Goal: Information Seeking & Learning: Learn about a topic

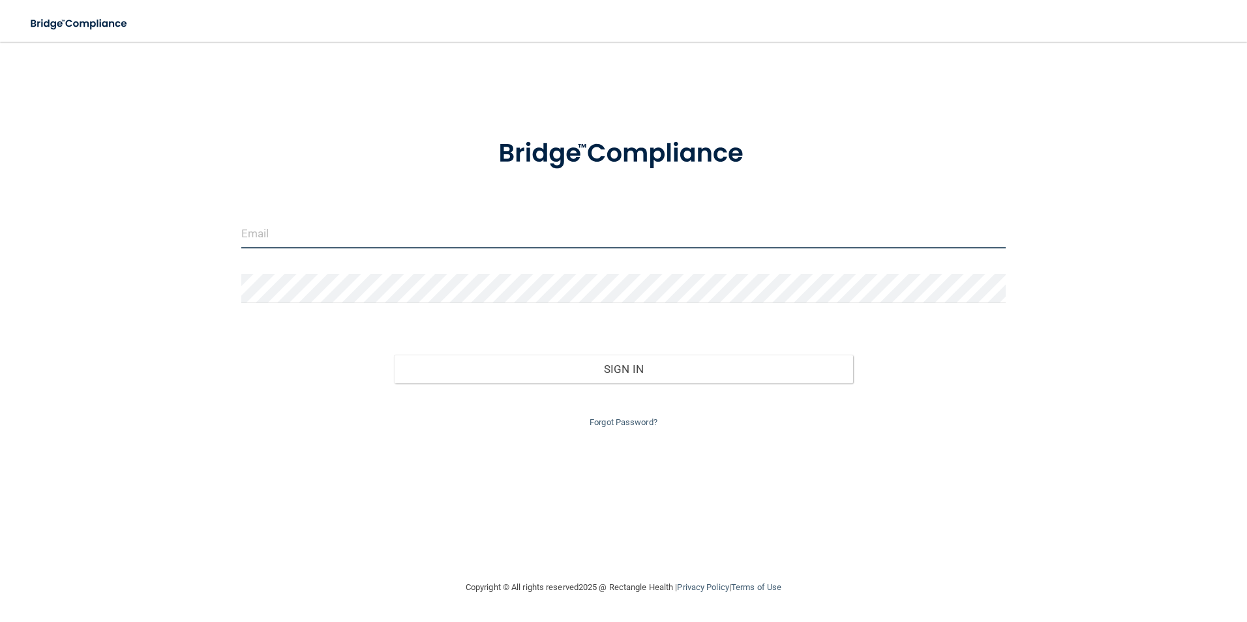
click at [294, 244] on input "email" at bounding box center [623, 233] width 765 height 29
type input "[EMAIL_ADDRESS][DOMAIN_NAME]"
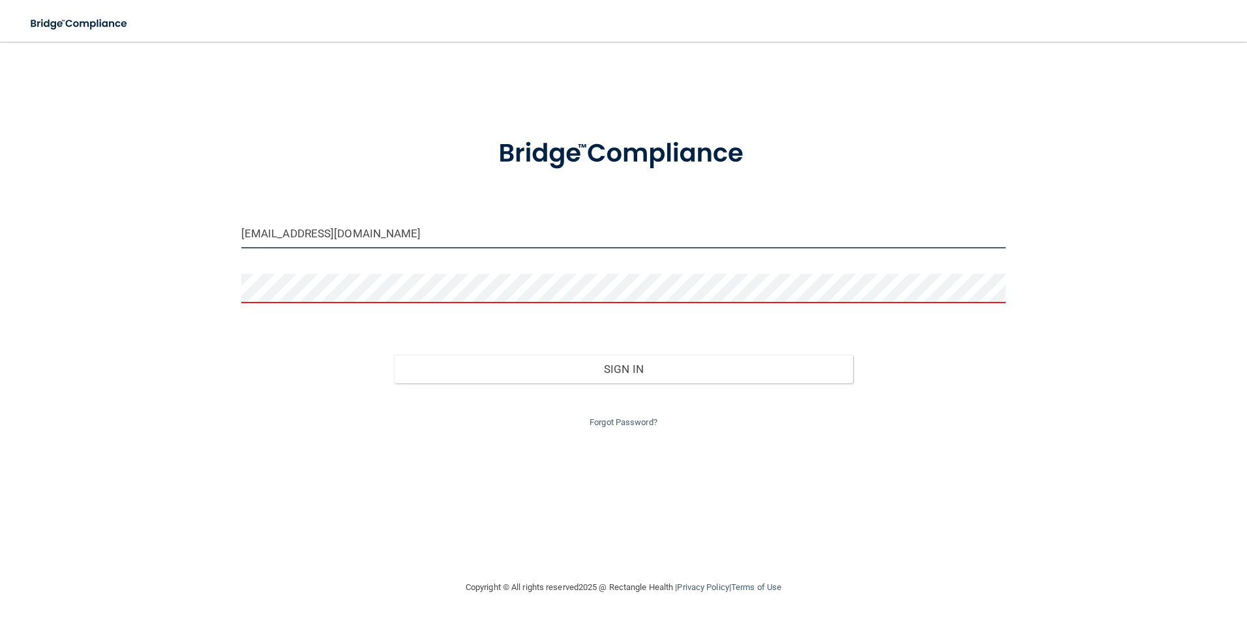
click at [296, 228] on input "[EMAIL_ADDRESS][DOMAIN_NAME]" at bounding box center [623, 233] width 765 height 29
click at [361, 233] on input "[EMAIL_ADDRESS][DOMAIN_NAME]" at bounding box center [623, 233] width 765 height 29
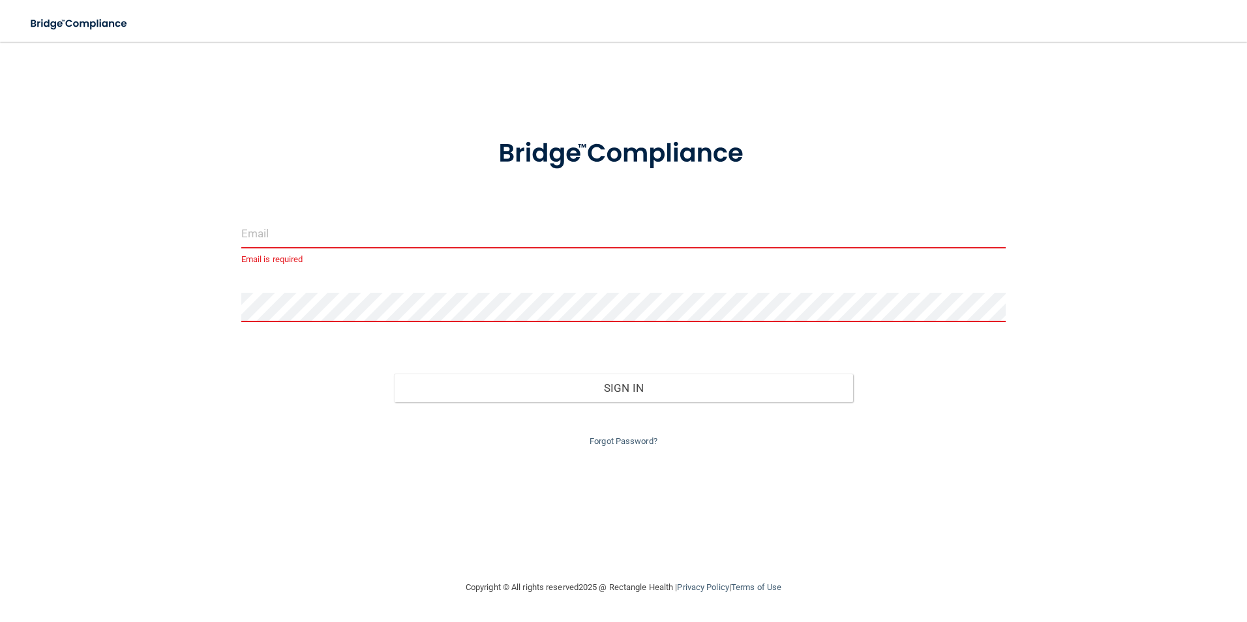
click at [373, 237] on input "email" at bounding box center [623, 233] width 765 height 29
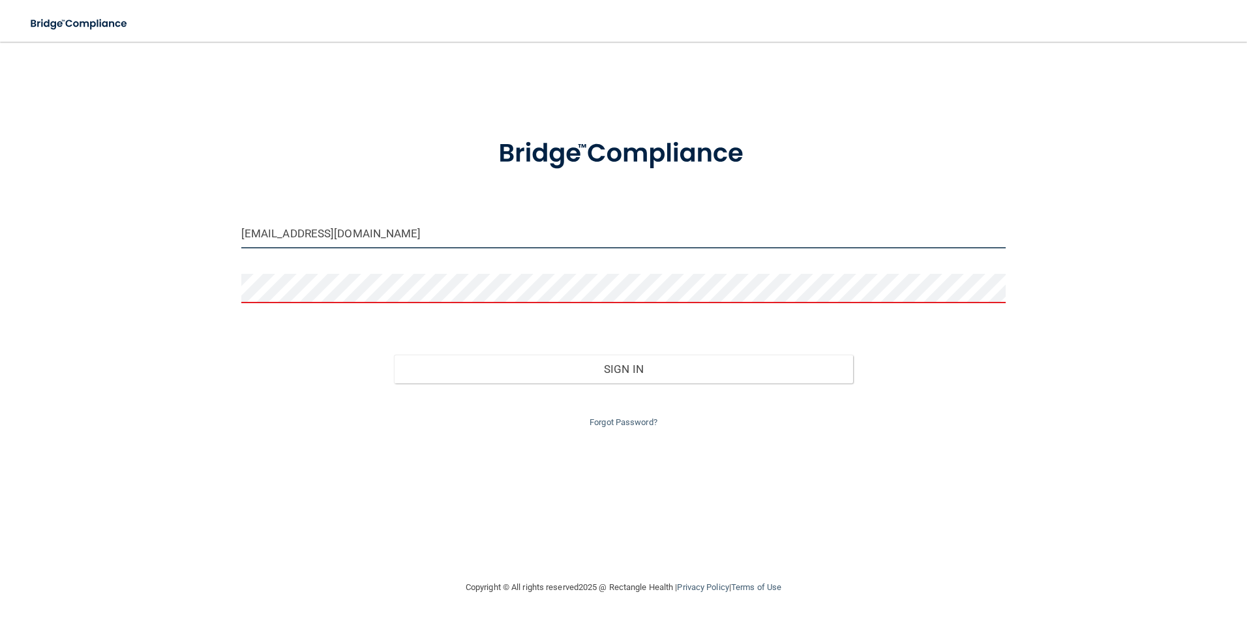
type input "[EMAIL_ADDRESS][DOMAIN_NAME]"
click at [397, 231] on input "[EMAIL_ADDRESS][DOMAIN_NAME]" at bounding box center [623, 233] width 765 height 29
drag, startPoint x: 222, startPoint y: 275, endPoint x: 257, endPoint y: 243, distance: 47.1
click at [222, 275] on div "[EMAIL_ADDRESS][DOMAIN_NAME] Invalid email/password. You don't have permission …" at bounding box center [623, 311] width 1195 height 512
click at [363, 224] on input "[EMAIL_ADDRESS][DOMAIN_NAME]" at bounding box center [623, 233] width 765 height 29
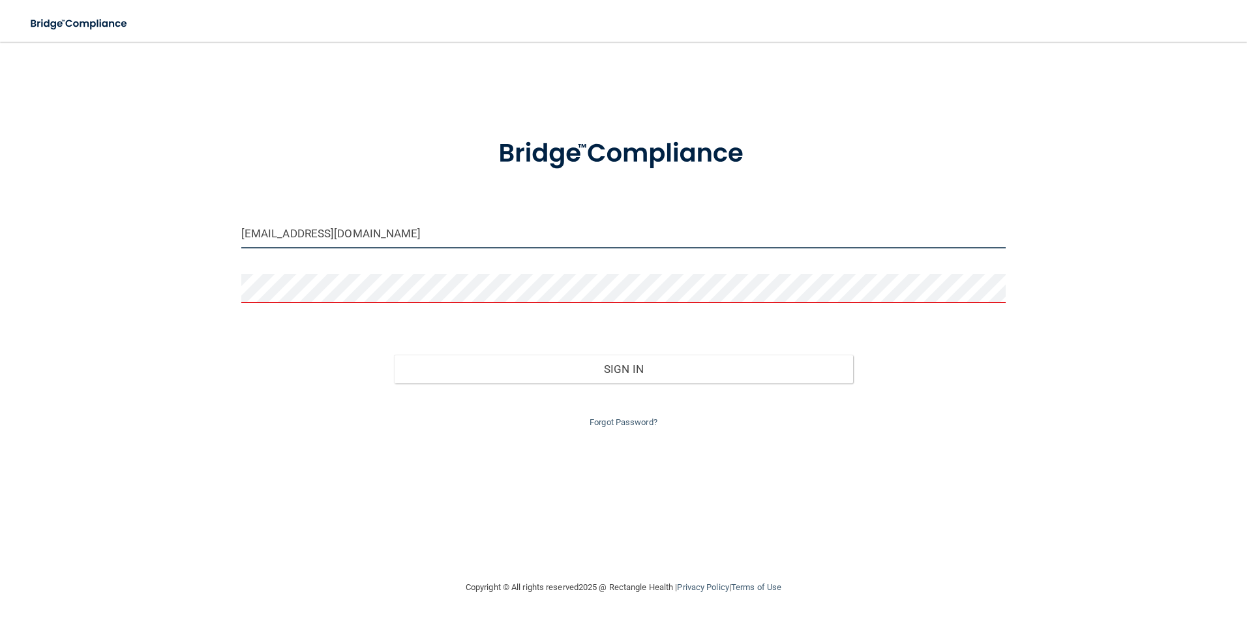
click at [363, 224] on input "[EMAIL_ADDRESS][DOMAIN_NAME]" at bounding box center [623, 233] width 765 height 29
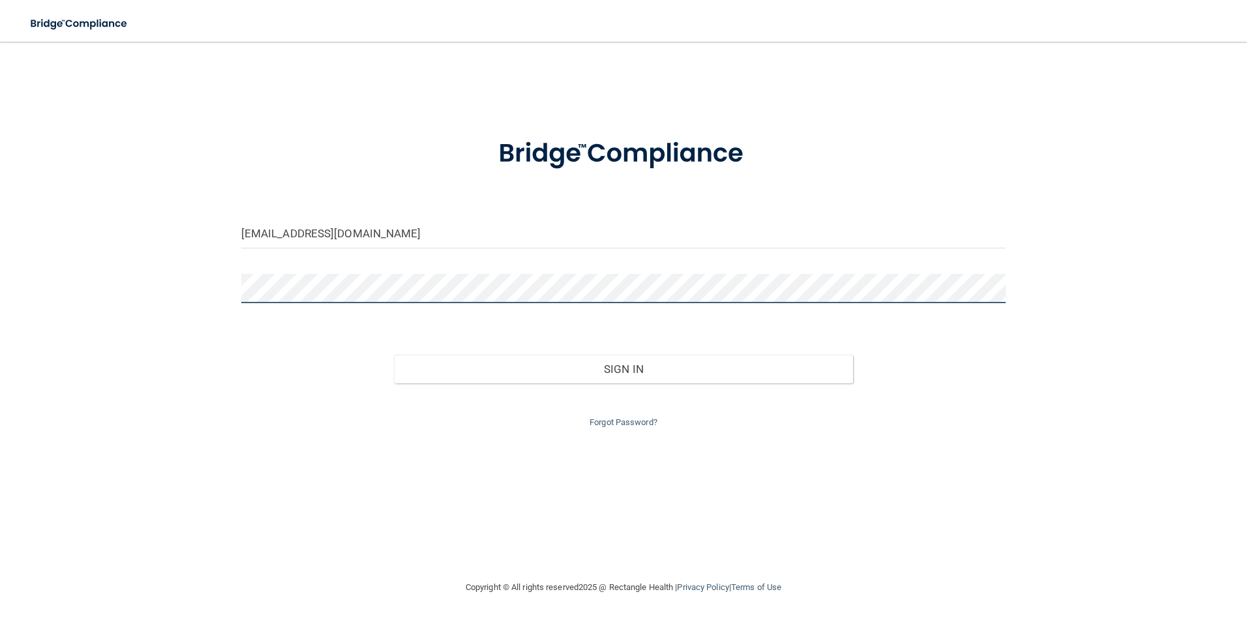
click at [394, 355] on button "Sign In" at bounding box center [623, 369] width 459 height 29
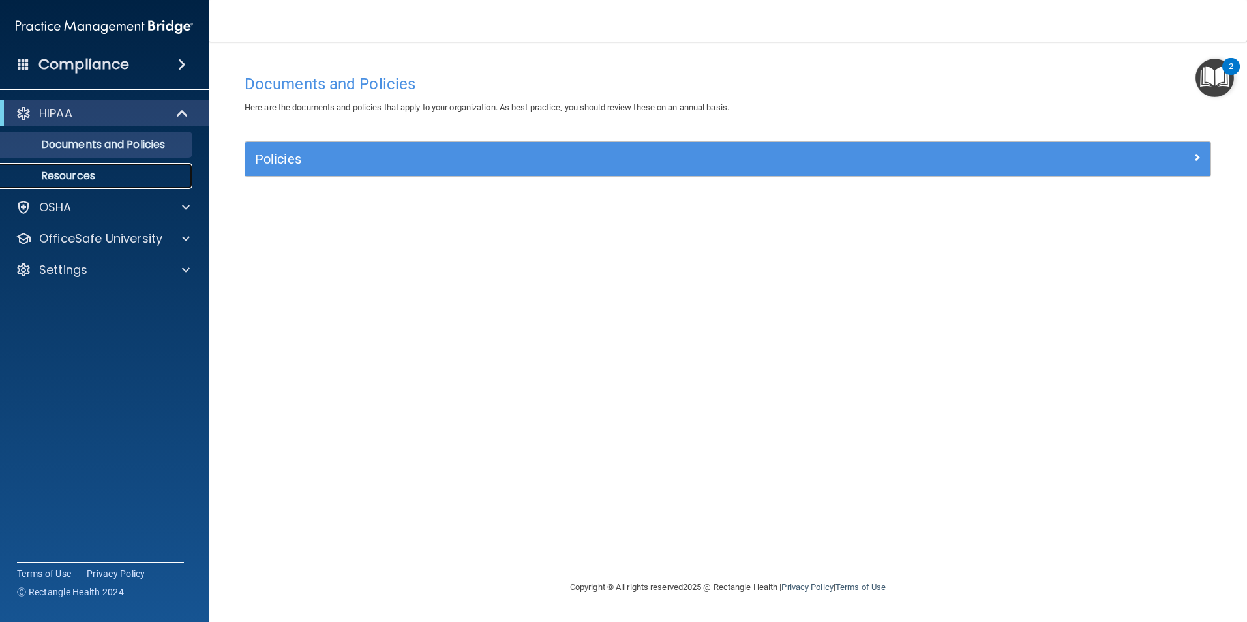
click at [82, 183] on p "Resources" at bounding box center [97, 176] width 178 height 13
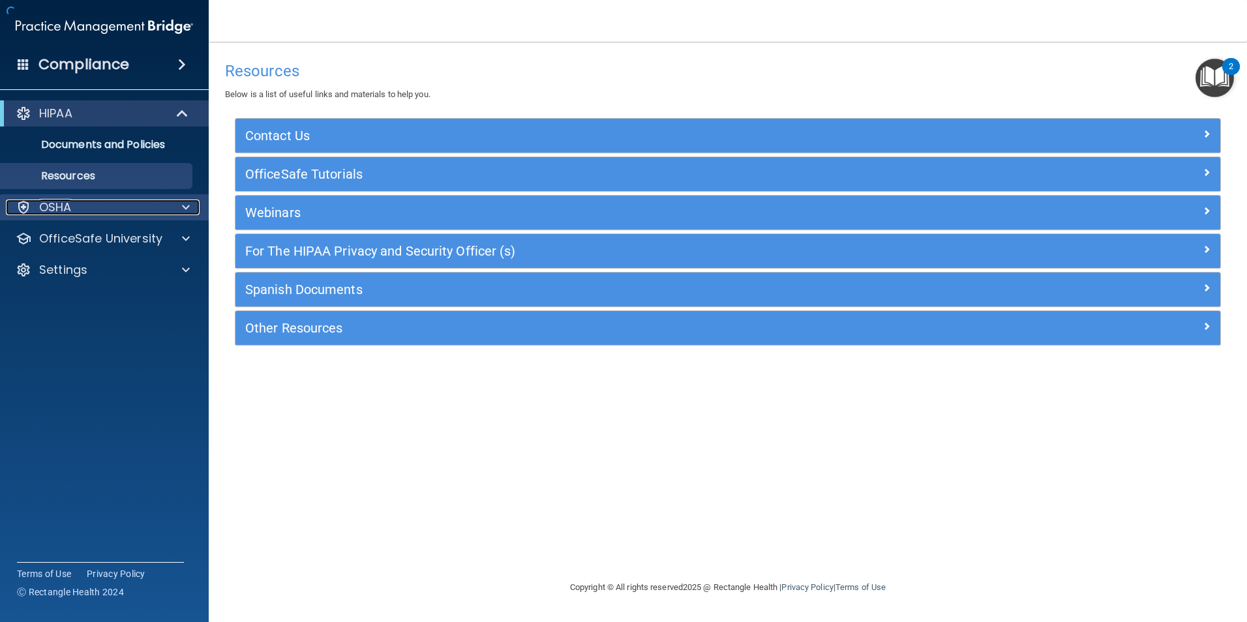
click at [69, 201] on p "OSHA" at bounding box center [55, 208] width 33 height 16
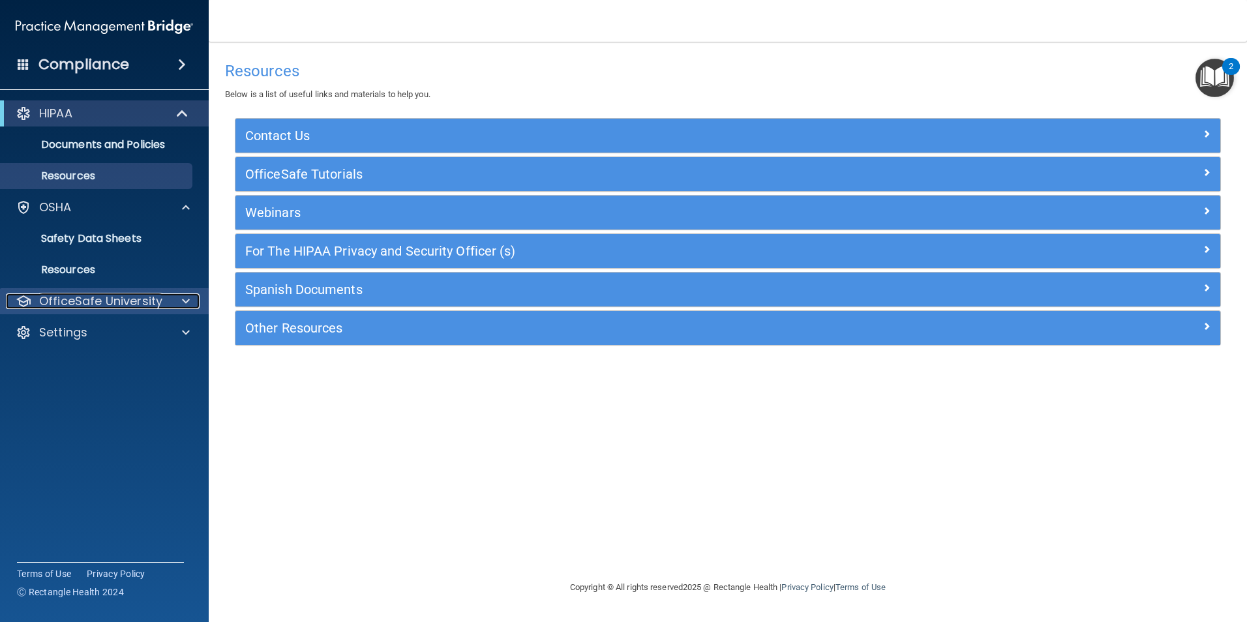
click at [114, 302] on p "OfficeSafe University" at bounding box center [100, 302] width 123 height 16
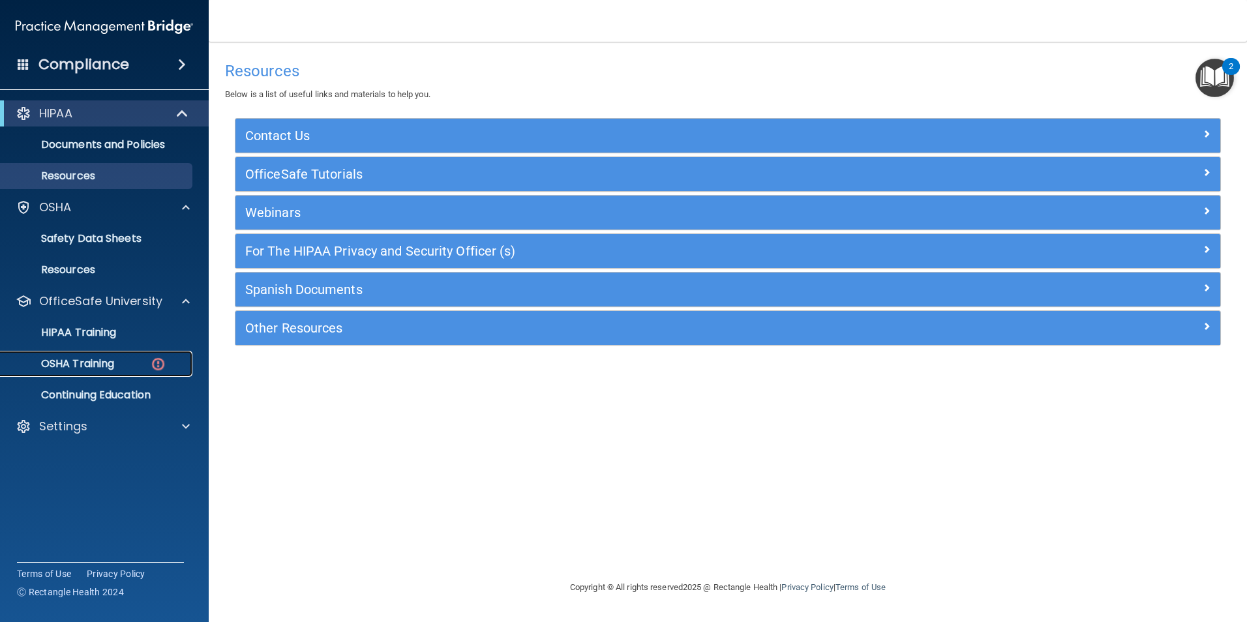
click at [122, 365] on div "OSHA Training" at bounding box center [97, 363] width 178 height 13
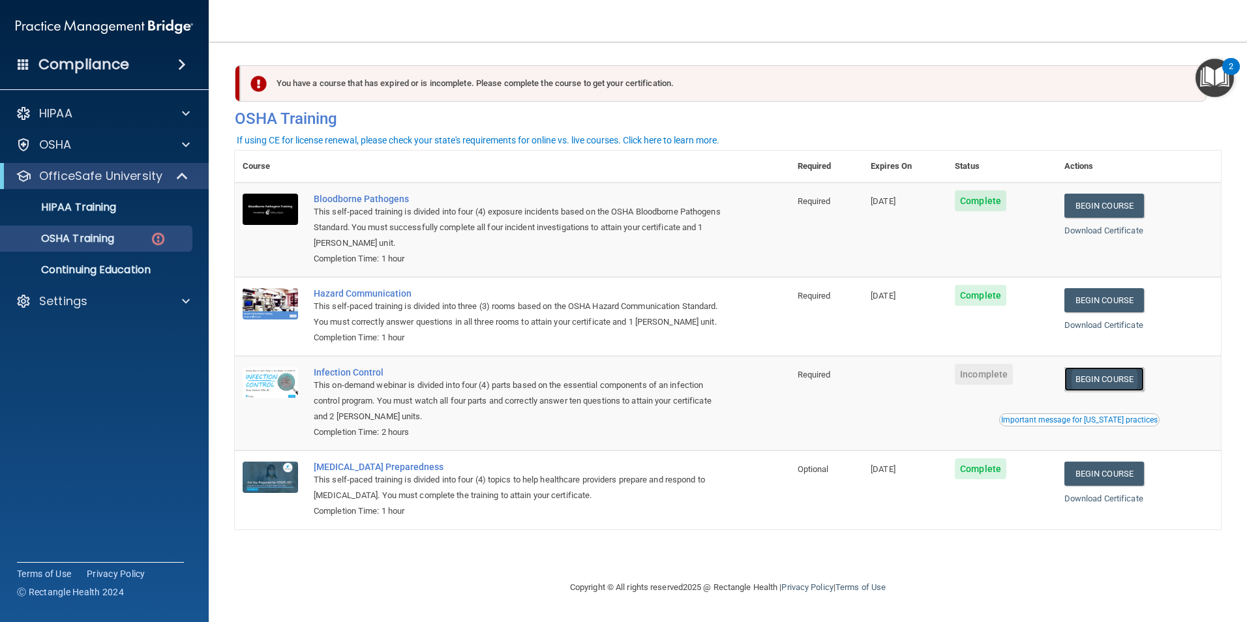
click at [1123, 391] on link "Begin Course" at bounding box center [1104, 379] width 80 height 24
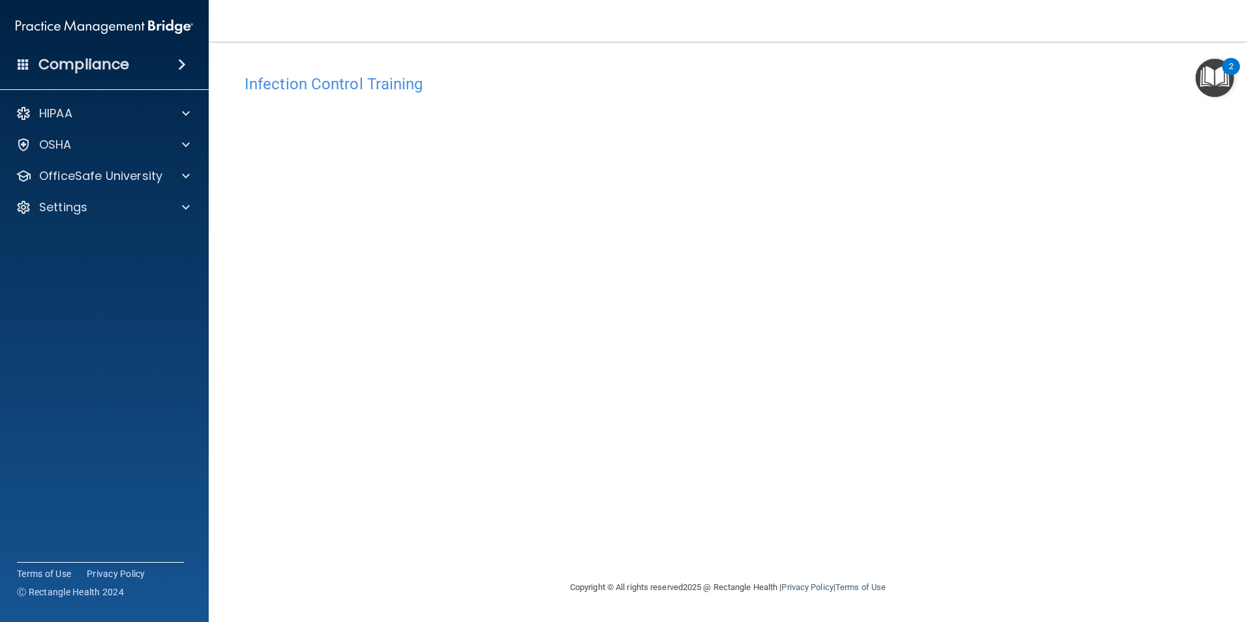
click at [449, 560] on div "Infection Control Training This course doesn’t expire until . Are you sure you …" at bounding box center [728, 324] width 986 height 512
click at [1034, 152] on div "Infection Control Training This course doesn’t expire until . Are you sure you …" at bounding box center [728, 324] width 986 height 512
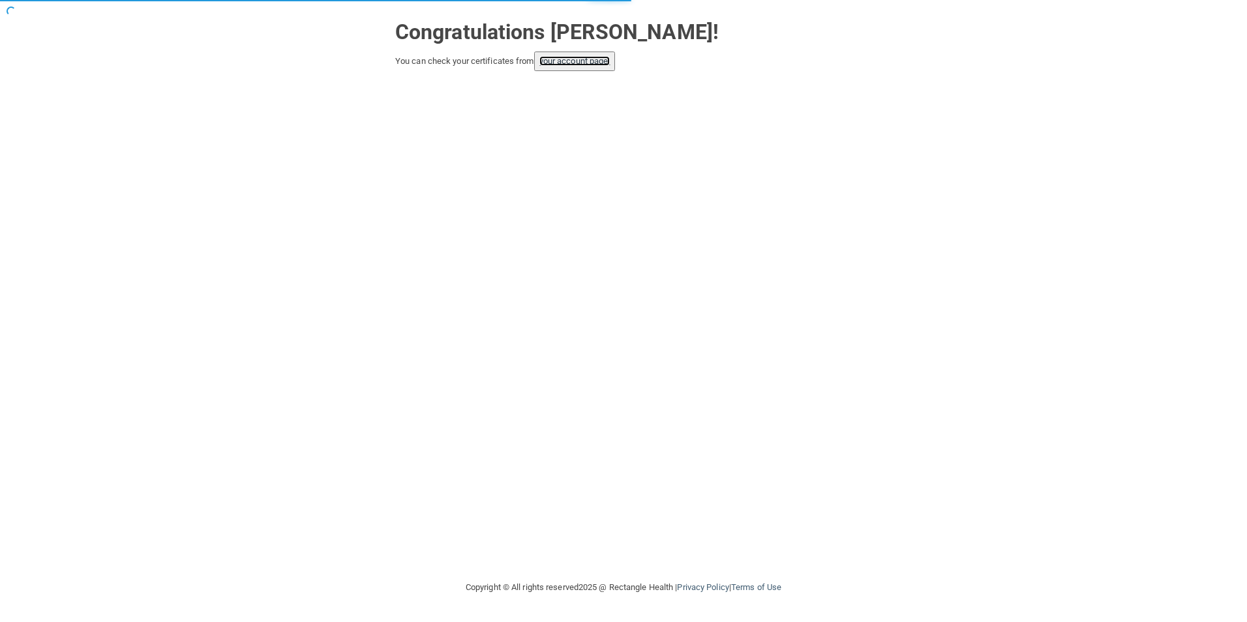
click at [582, 65] on link "your account page!" at bounding box center [574, 61] width 71 height 10
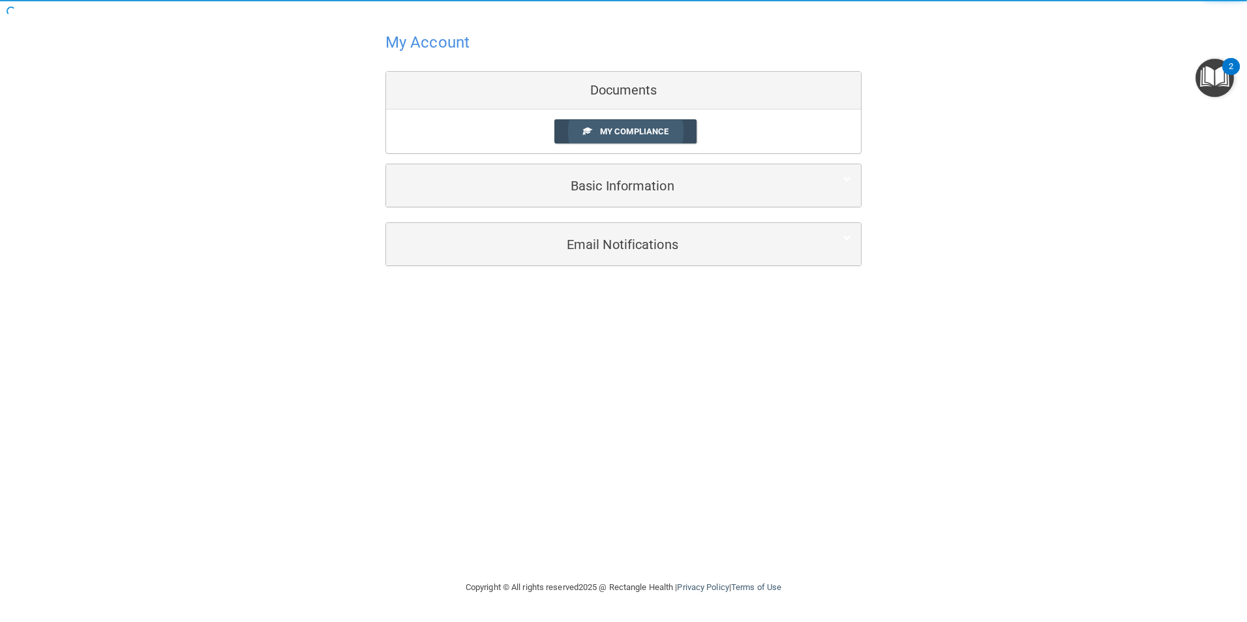
click at [652, 134] on span "My Compliance" at bounding box center [634, 132] width 68 height 10
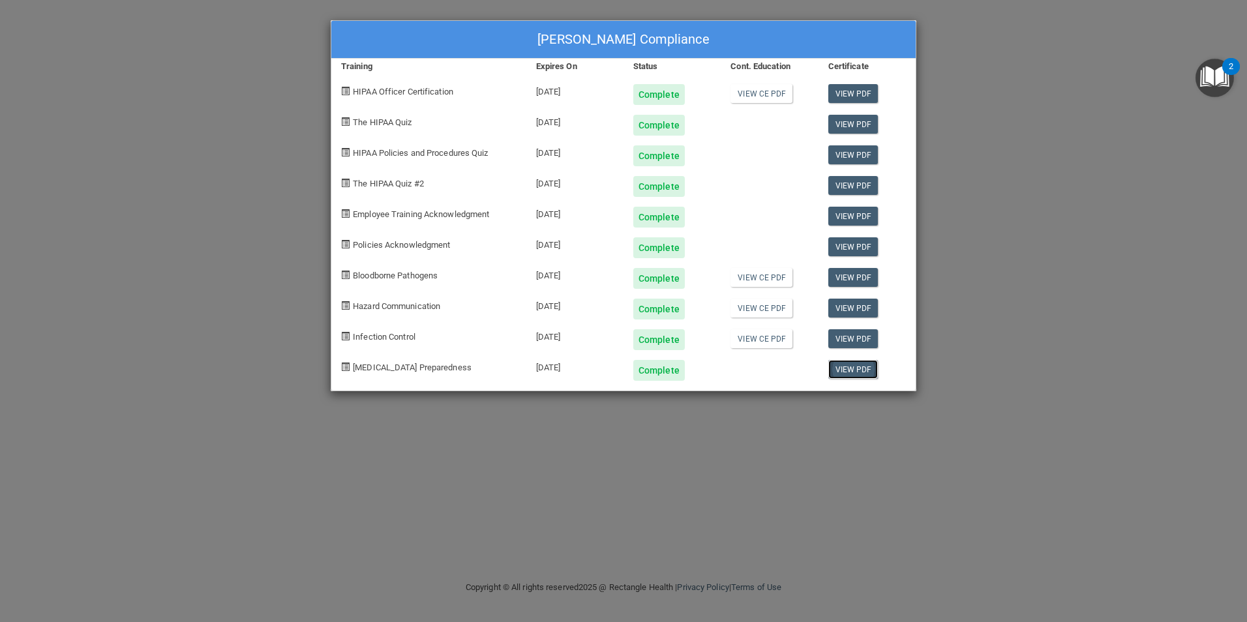
click at [855, 372] on link "View PDF" at bounding box center [853, 369] width 50 height 19
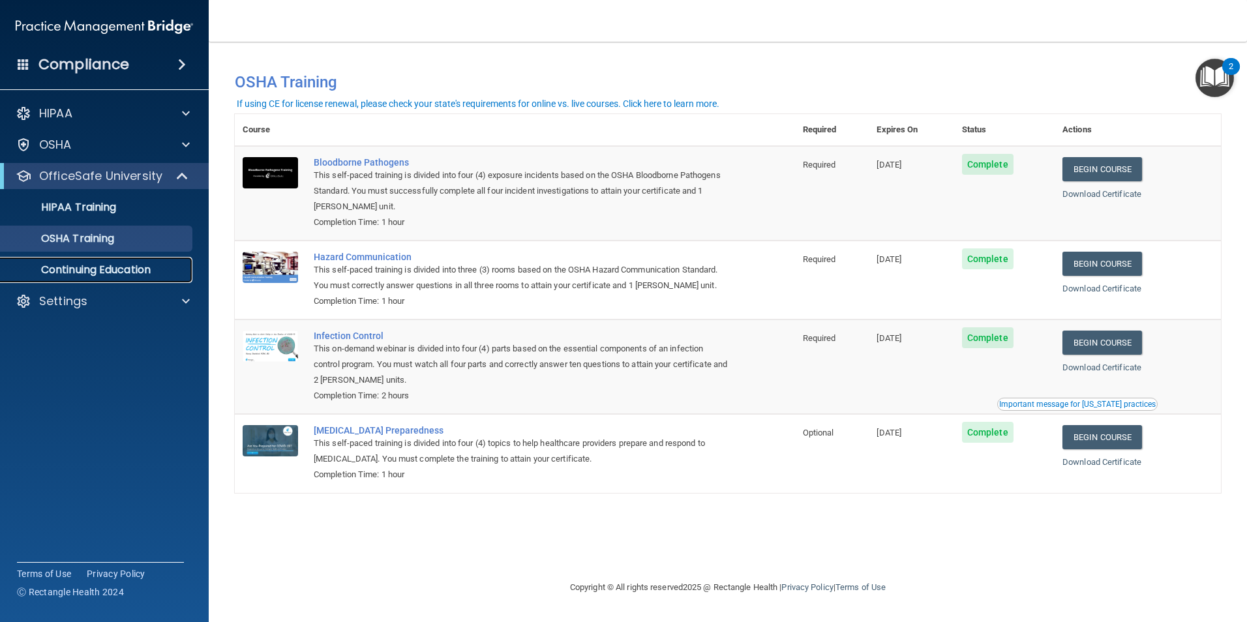
click at [117, 266] on p "Continuing Education" at bounding box center [97, 270] width 178 height 13
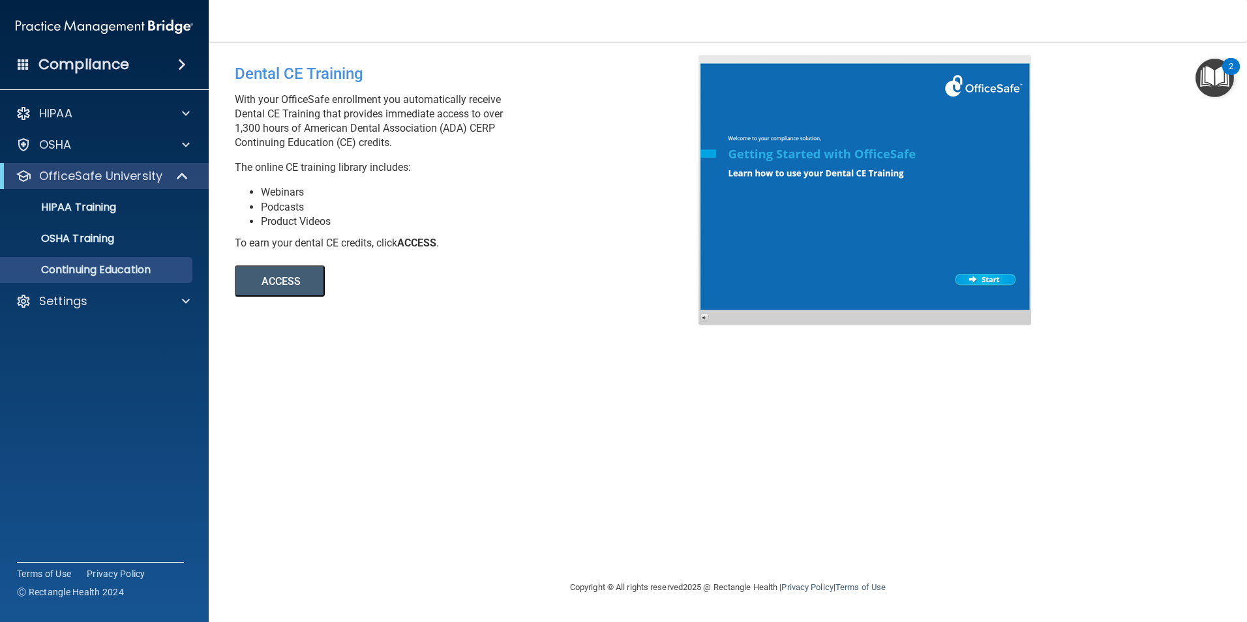
click at [113, 252] on ul "HIPAA Training OSHA Training Continuing Education" at bounding box center [105, 236] width 236 height 94
click at [114, 243] on p "OSHA Training" at bounding box center [61, 238] width 106 height 13
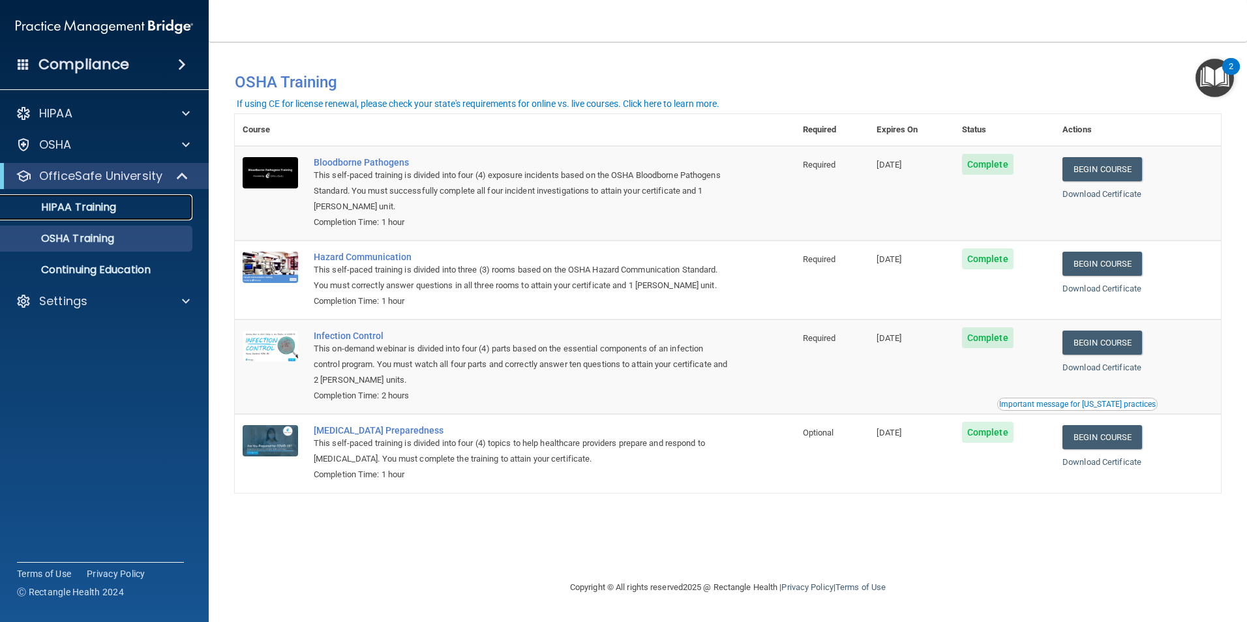
click at [120, 209] on div "HIPAA Training" at bounding box center [97, 207] width 178 height 13
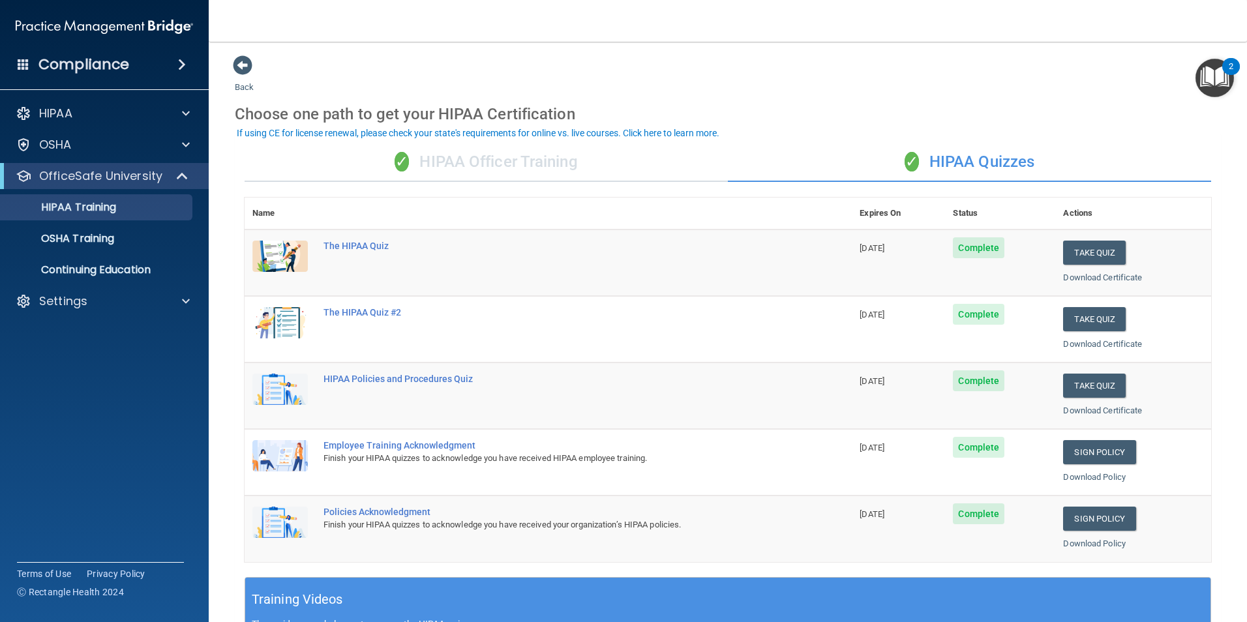
click at [602, 160] on div "✓ HIPAA Officer Training" at bounding box center [486, 162] width 483 height 39
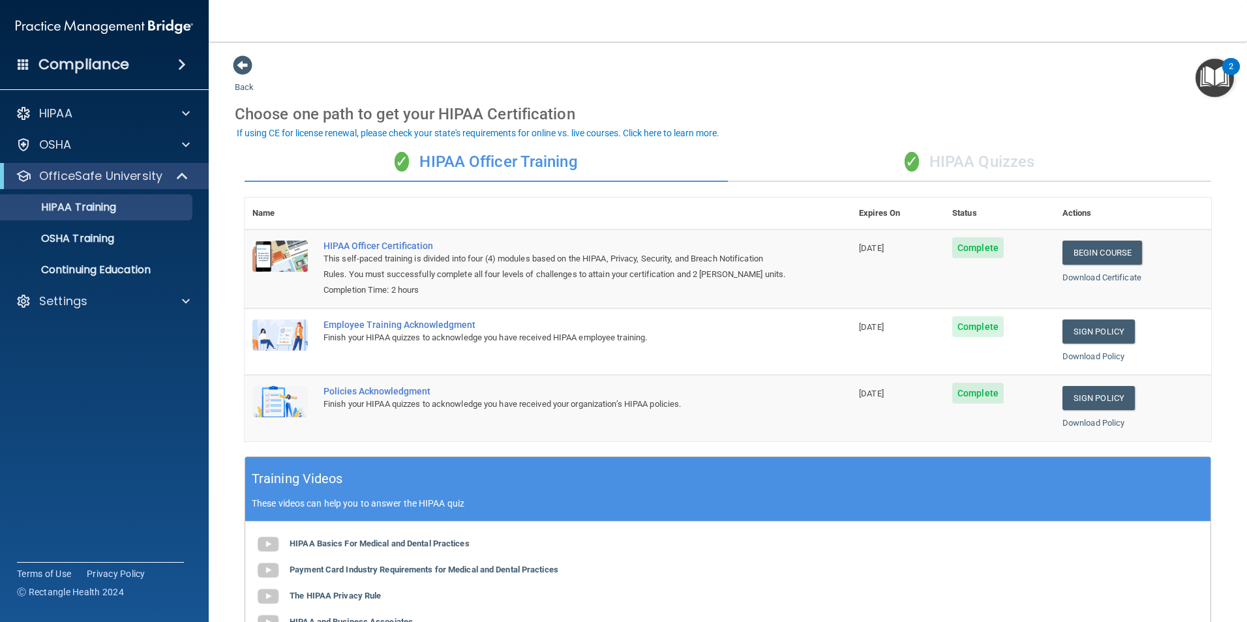
click at [927, 154] on div "✓ HIPAA Quizzes" at bounding box center [969, 162] width 483 height 39
